Goal: Check status: Check status

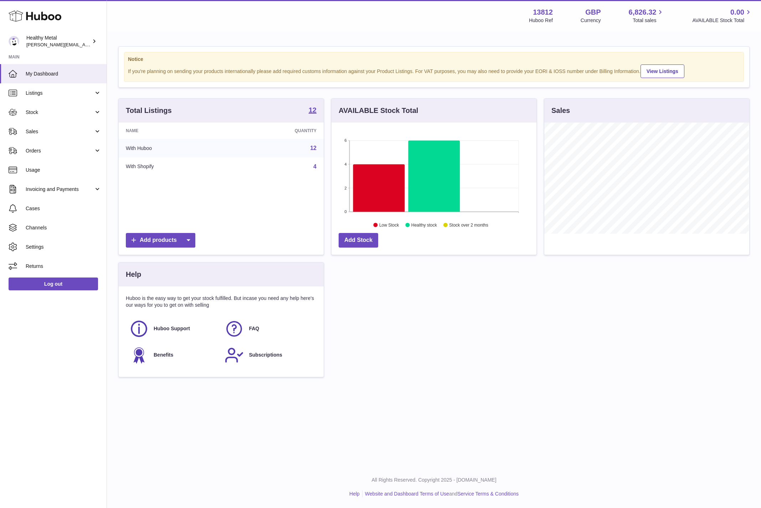
scroll to position [111, 204]
click at [39, 111] on span "Stock" at bounding box center [60, 112] width 68 height 7
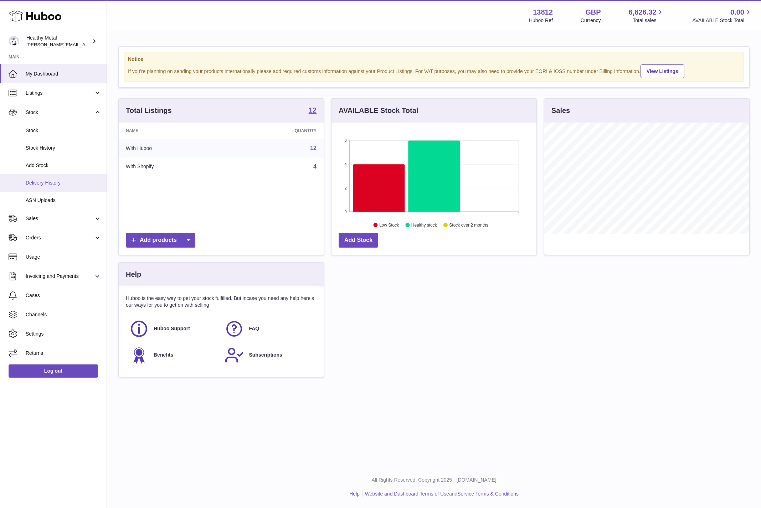
click at [55, 177] on link "Delivery History" at bounding box center [53, 182] width 107 height 17
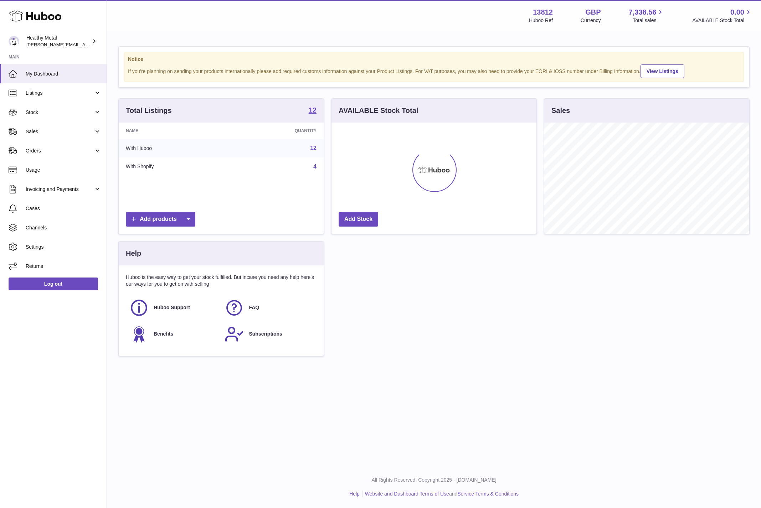
scroll to position [111, 204]
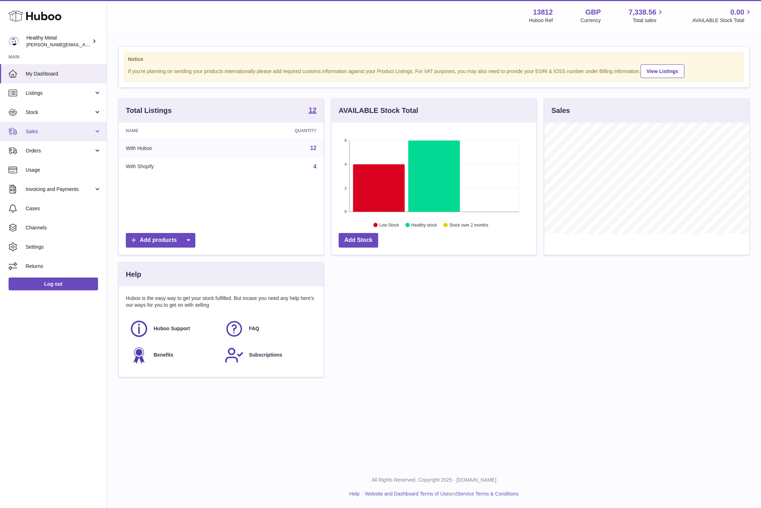
click at [52, 131] on span "Sales" at bounding box center [60, 131] width 68 height 7
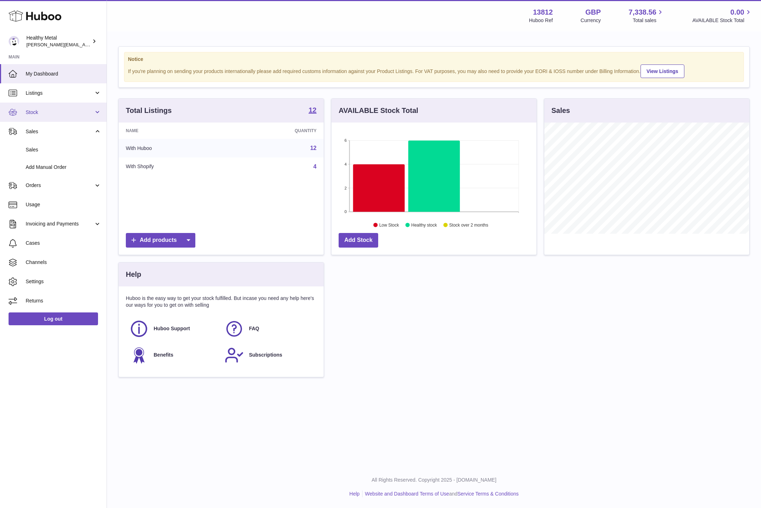
click at [59, 111] on span "Stock" at bounding box center [60, 112] width 68 height 7
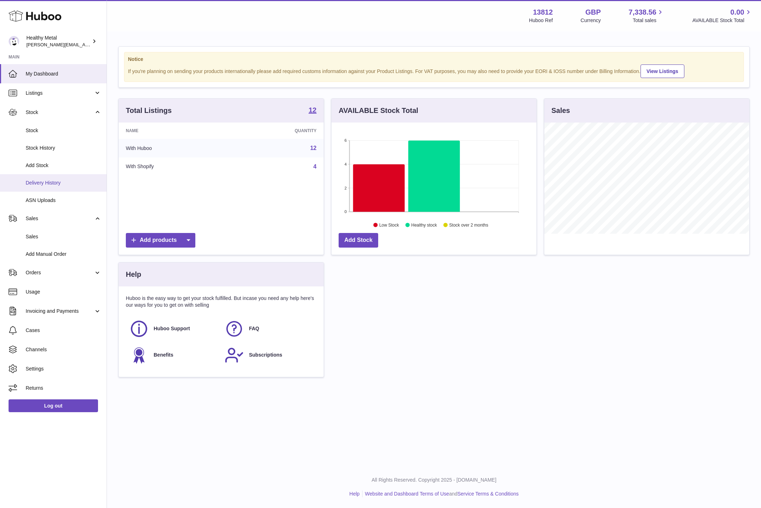
click at [51, 184] on span "Delivery History" at bounding box center [64, 183] width 76 height 7
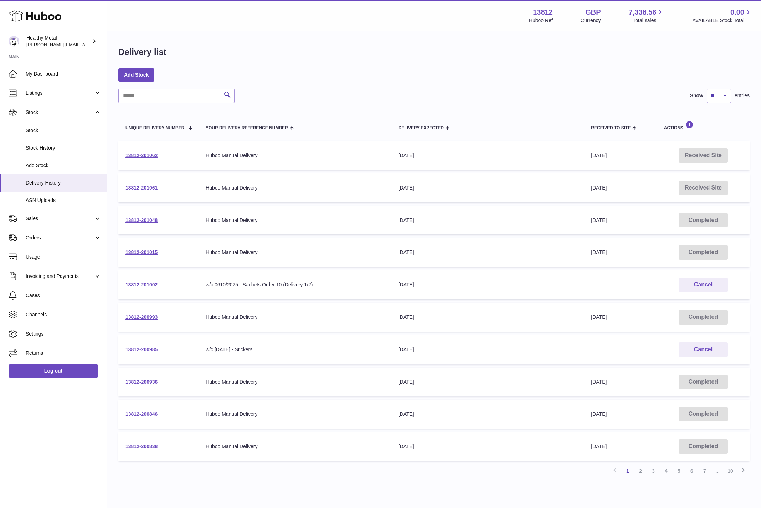
click at [145, 186] on link "13812-201061" at bounding box center [141, 188] width 32 height 6
click at [144, 155] on link "13812-201062" at bounding box center [141, 155] width 32 height 6
click at [705, 471] on link "7" at bounding box center [704, 471] width 13 height 13
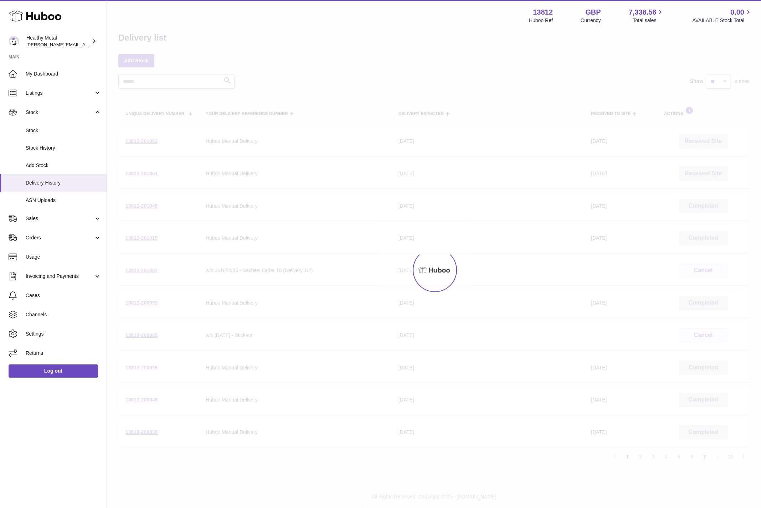
scroll to position [31, 0]
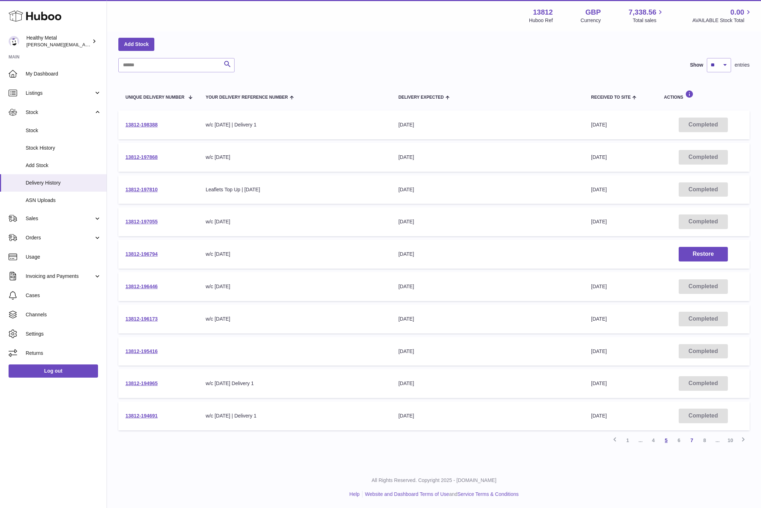
click at [666, 440] on link "5" at bounding box center [665, 440] width 13 height 13
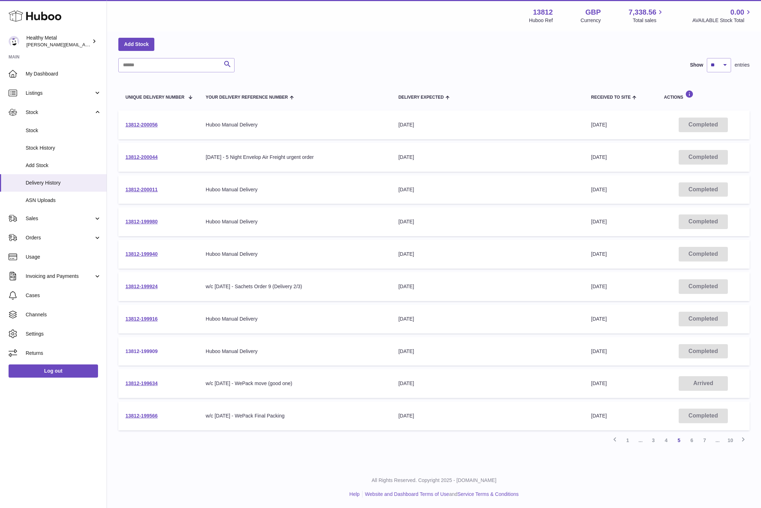
click at [144, 351] on link "13812-199909" at bounding box center [141, 351] width 32 height 6
drag, startPoint x: 263, startPoint y: 350, endPoint x: 201, endPoint y: 351, distance: 62.7
click at [201, 351] on td "Your Delivery Reference Number Huboo Manual Delivery" at bounding box center [294, 351] width 193 height 29
copy div "Huboo Manual Delivery"
click at [175, 68] on input "text" at bounding box center [176, 65] width 116 height 14
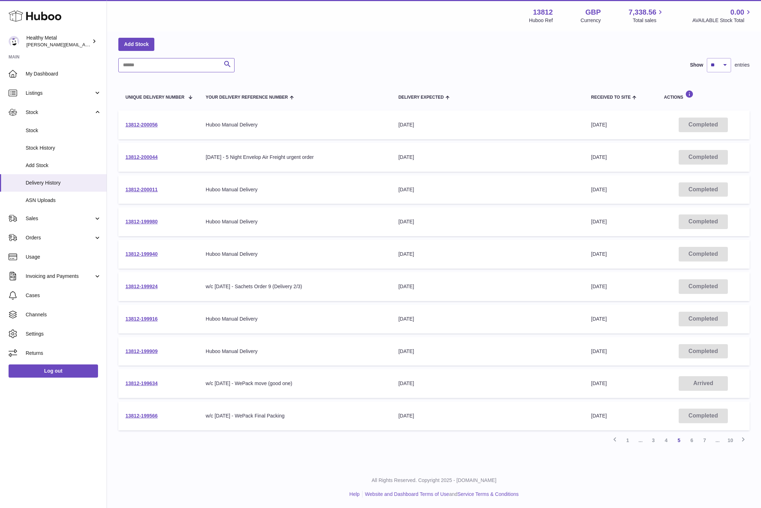
paste input "**********"
type input "**********"
click at [733, 440] on link "4" at bounding box center [729, 440] width 13 height 13
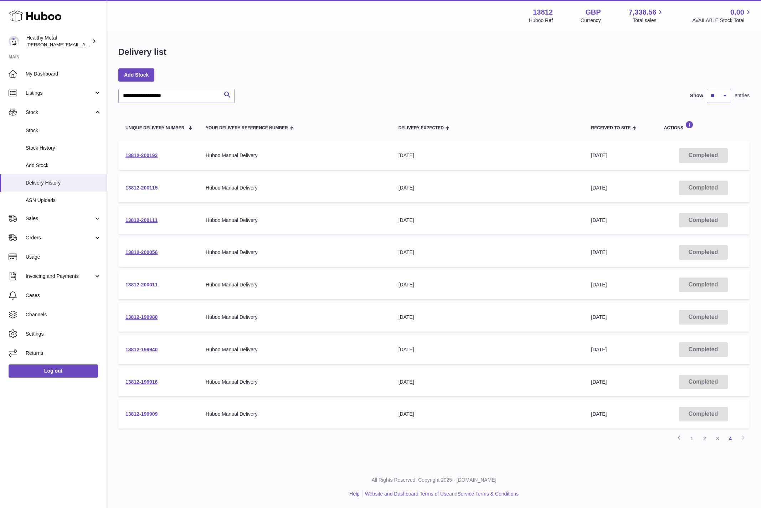
click at [150, 415] on link "13812-199909" at bounding box center [141, 414] width 32 height 6
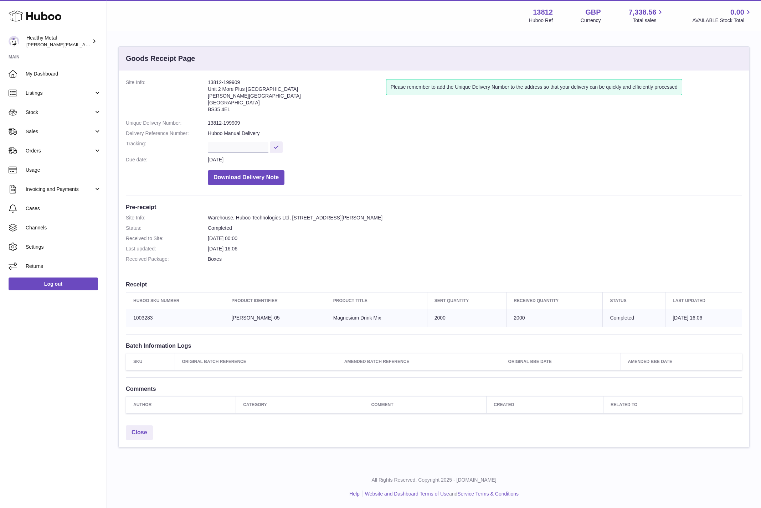
drag, startPoint x: 256, startPoint y: 322, endPoint x: 369, endPoint y: 326, distance: 113.4
click at [369, 326] on table "Huboo SKU Number Product Identifier Product title Sent Quantity Received Quanti…" at bounding box center [434, 309] width 616 height 35
click at [224, 82] on address "13812-199909 Unit 2 [GEOGRAPHIC_DATA][STREET_ADDRESS][PERSON_NAME]" at bounding box center [297, 97] width 178 height 37
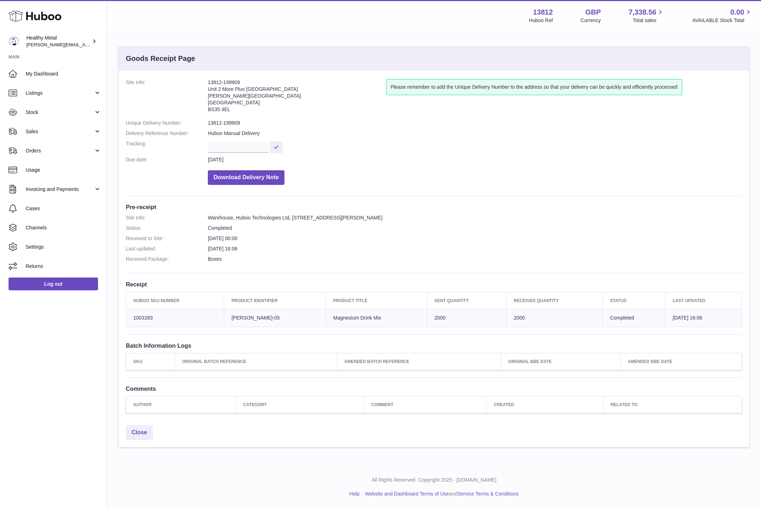
click at [224, 82] on address "13812-199909 Unit 2 [GEOGRAPHIC_DATA][STREET_ADDRESS][PERSON_NAME]" at bounding box center [297, 97] width 178 height 37
click at [224, 125] on dd "13812-199909" at bounding box center [475, 123] width 534 height 7
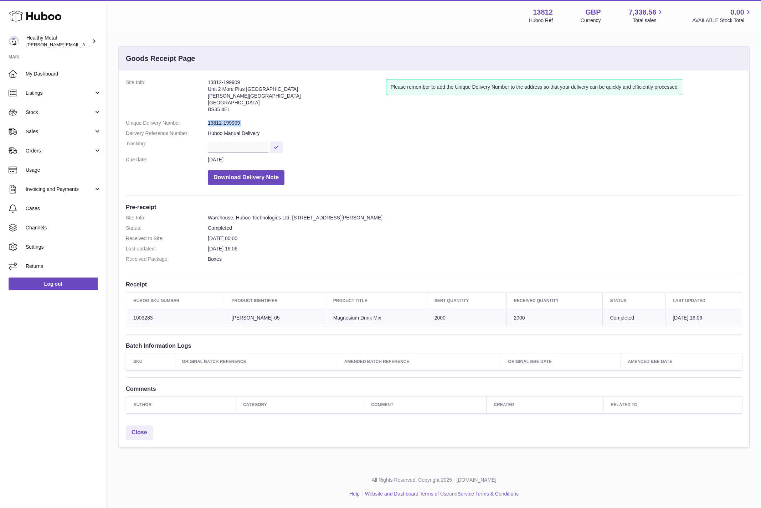
click at [255, 124] on dd "13812-199909" at bounding box center [475, 123] width 534 height 7
click at [231, 83] on address "13812-199909 Unit 2 [GEOGRAPHIC_DATA][STREET_ADDRESS][PERSON_NAME]" at bounding box center [297, 97] width 178 height 37
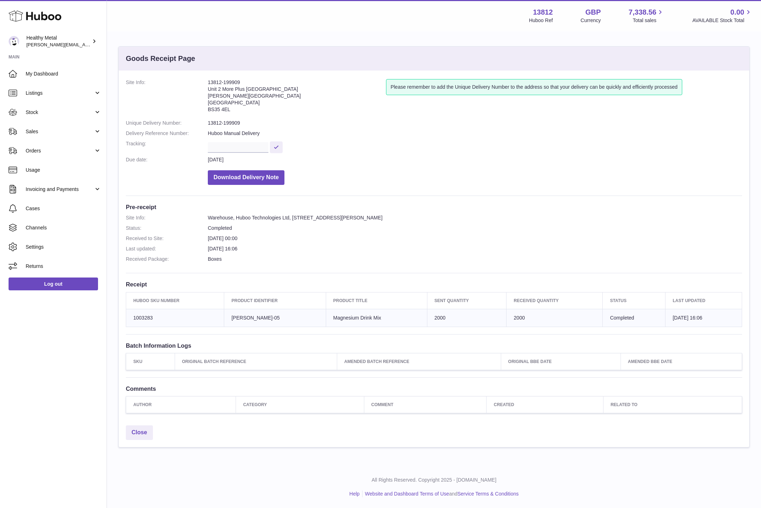
click at [231, 83] on address "13812-199909 Unit 2 [GEOGRAPHIC_DATA][STREET_ADDRESS][PERSON_NAME]" at bounding box center [297, 97] width 178 height 37
click at [235, 77] on div "Site Info: 13812-199909 Unit [GEOGRAPHIC_DATA][STREET_ADDRESS][PERSON_NAME] Ple…" at bounding box center [434, 246] width 630 height 351
click at [244, 81] on address "13812-199909 Unit 2 [GEOGRAPHIC_DATA][STREET_ADDRESS][PERSON_NAME]" at bounding box center [297, 97] width 178 height 37
drag, startPoint x: 241, startPoint y: 83, endPoint x: 205, endPoint y: 82, distance: 35.6
click at [205, 82] on dl "Site Info: 13812-199909 Unit 2 More [GEOGRAPHIC_DATA][STREET_ADDRESS][PERSON_NA…" at bounding box center [434, 133] width 616 height 109
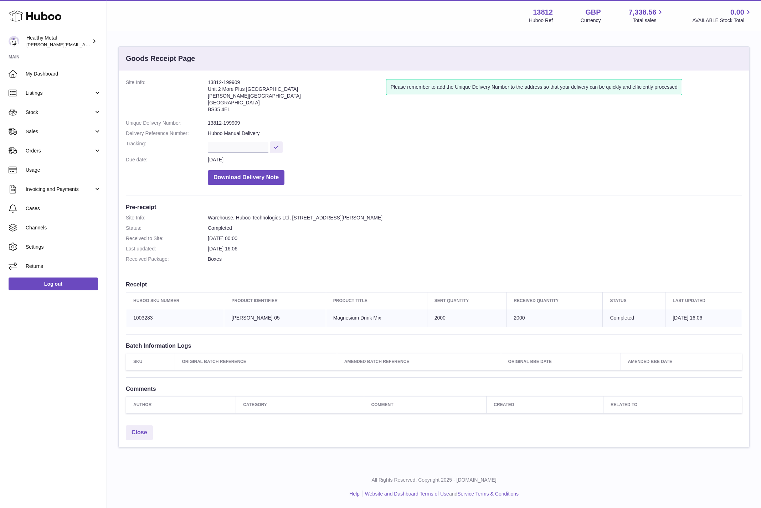
copy dl "13812-199909"
click at [62, 110] on span "Stock" at bounding box center [60, 112] width 68 height 7
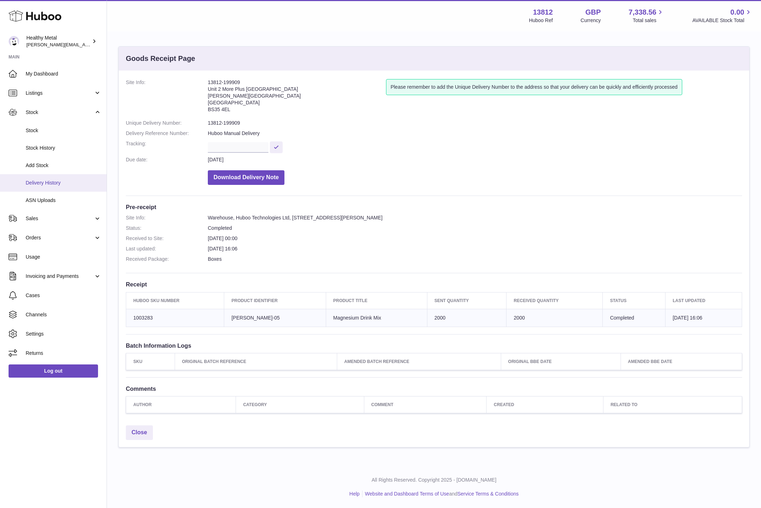
click at [55, 182] on span "Delivery History" at bounding box center [64, 183] width 76 height 7
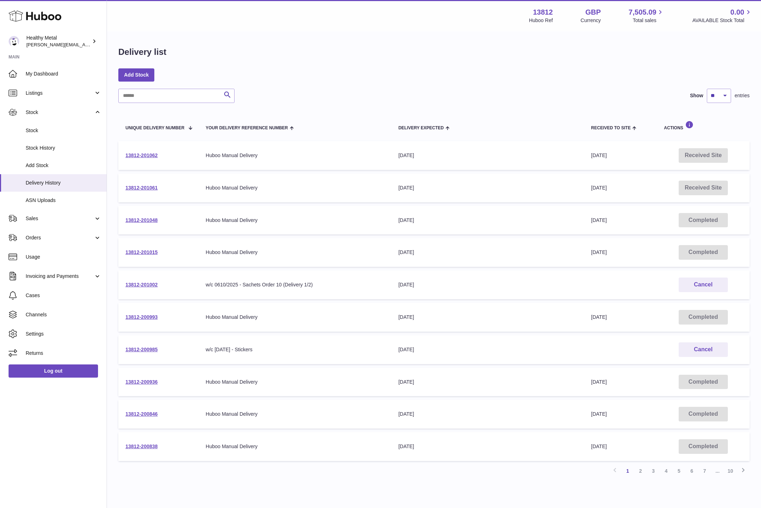
click at [202, 99] on input "text" at bounding box center [176, 96] width 116 height 14
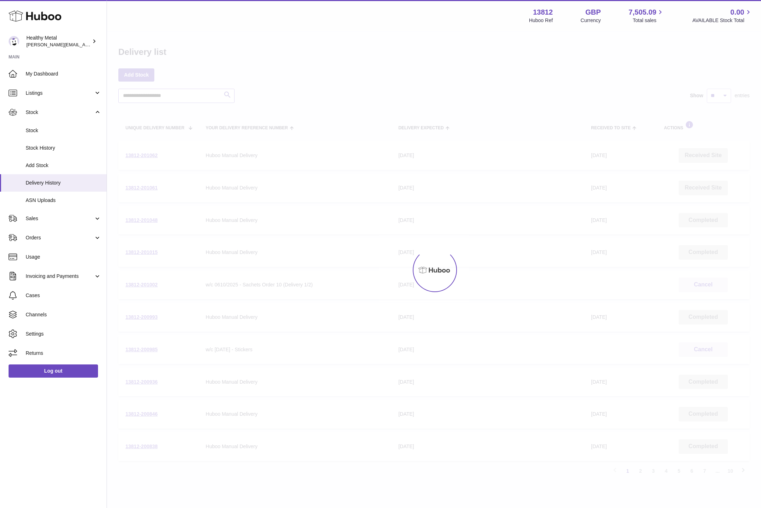
type input "**********"
click at [301, 91] on div at bounding box center [434, 270] width 654 height 476
